Goal: Obtain resource: Download file/media

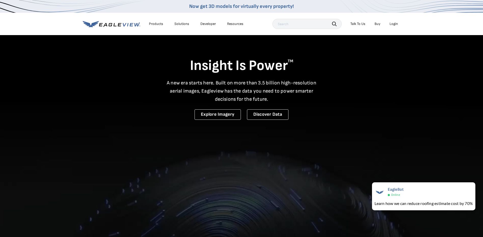
click at [394, 26] on div "Login" at bounding box center [393, 24] width 8 height 5
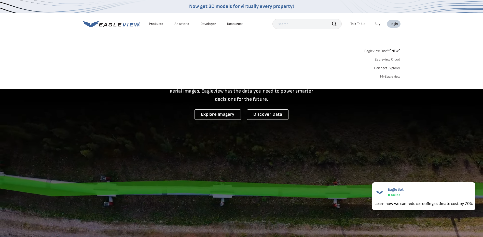
click at [390, 75] on link "MyEagleview" at bounding box center [390, 76] width 20 height 5
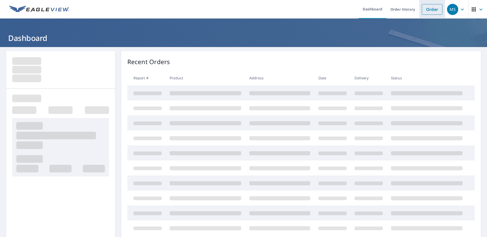
click at [424, 9] on link "Order" at bounding box center [431, 9] width 21 height 11
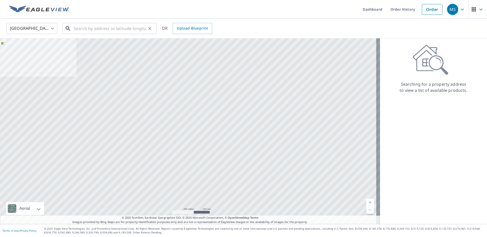
click at [82, 31] on input "text" at bounding box center [110, 28] width 73 height 14
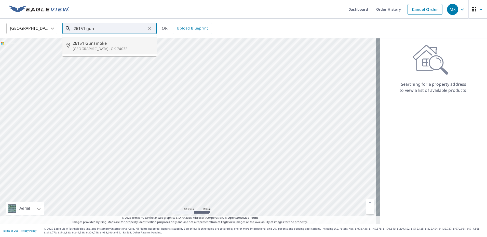
click at [86, 40] on span "26151 Gunsmoke" at bounding box center [113, 43] width 80 height 6
type input "26151 Gunsmoke Glencoe, OK 74032"
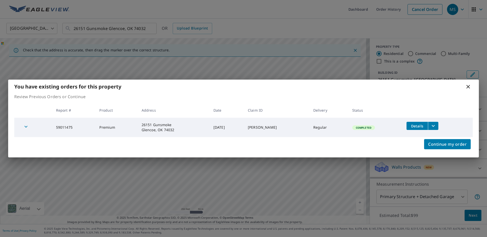
click at [432, 128] on icon "filesDropdownBtn-59011475" at bounding box center [433, 126] width 6 height 6
click at [389, 131] on td "Completed" at bounding box center [375, 127] width 54 height 19
click at [417, 126] on span "Details" at bounding box center [422, 125] width 26 height 5
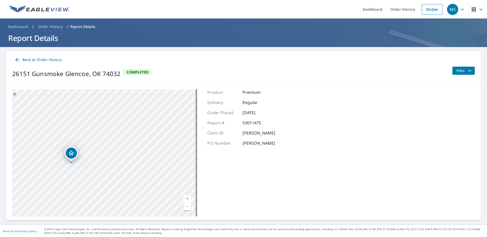
scroll to position [1, 0]
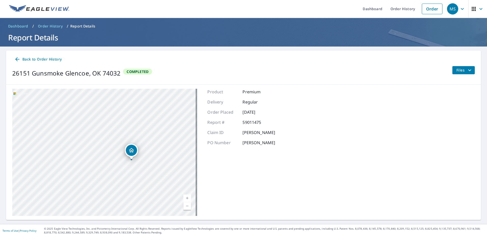
click at [39, 58] on span "Back to Order History" at bounding box center [37, 59] width 47 height 6
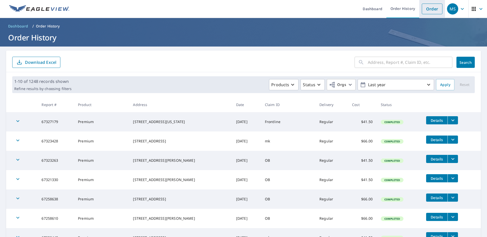
click at [427, 12] on link "Order" at bounding box center [431, 9] width 21 height 11
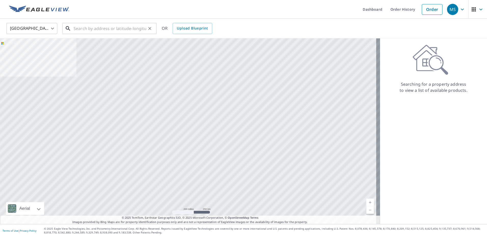
click at [118, 30] on input "text" at bounding box center [110, 28] width 73 height 14
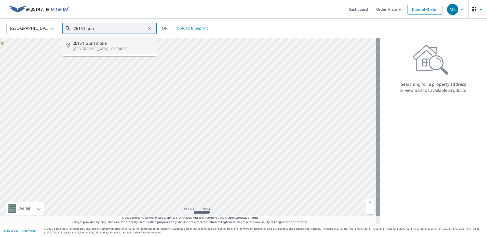
click at [108, 47] on p "Glencoe, OK 74032" at bounding box center [113, 48] width 80 height 5
type input "26151 Gunsmoke Glencoe, OK 74032"
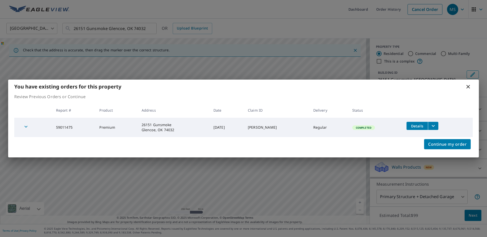
click at [430, 125] on icon "filesDropdownBtn-59011475" at bounding box center [433, 126] width 6 height 6
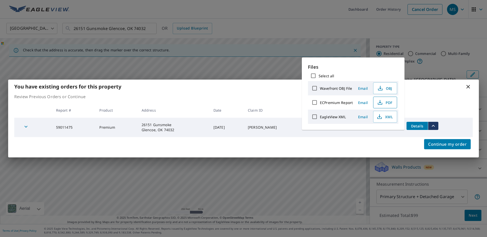
click at [387, 104] on span "PDF" at bounding box center [384, 103] width 16 height 6
